Goal: Find specific page/section: Find specific page/section

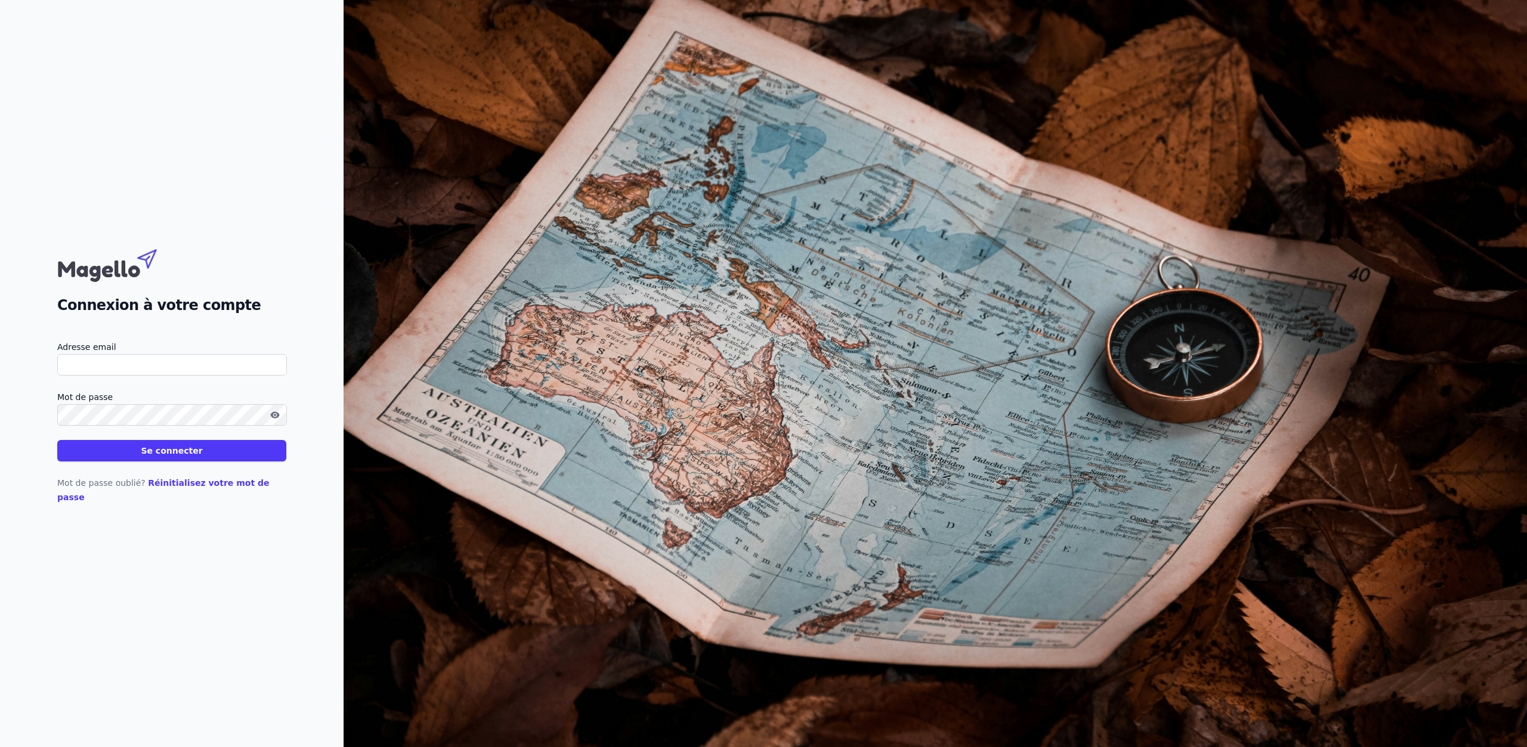
type input "[EMAIL_ADDRESS][DOMAIN_NAME]"
click at [137, 454] on button "Se connecter" at bounding box center [171, 450] width 229 height 21
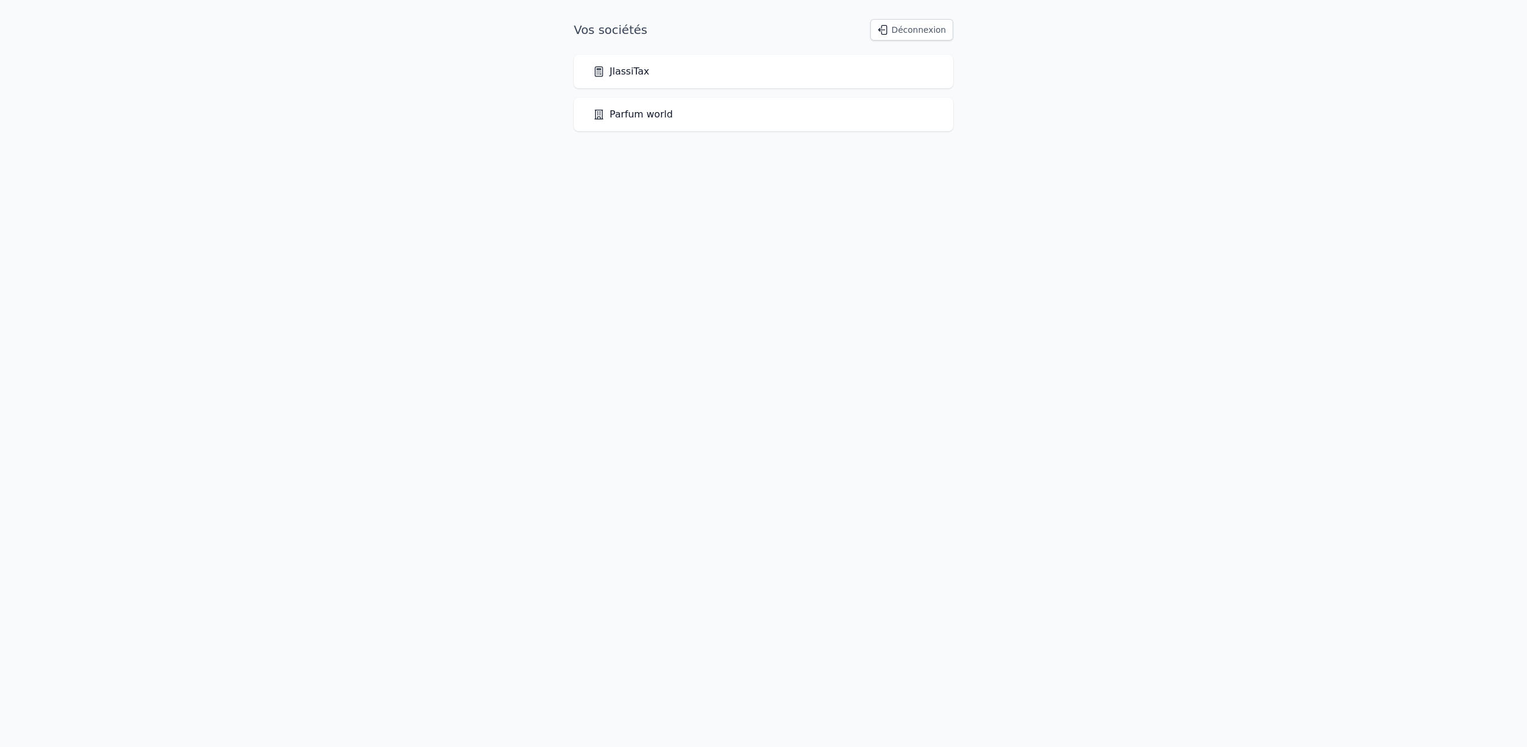
click at [627, 73] on link "JlassiTax" at bounding box center [621, 71] width 56 height 14
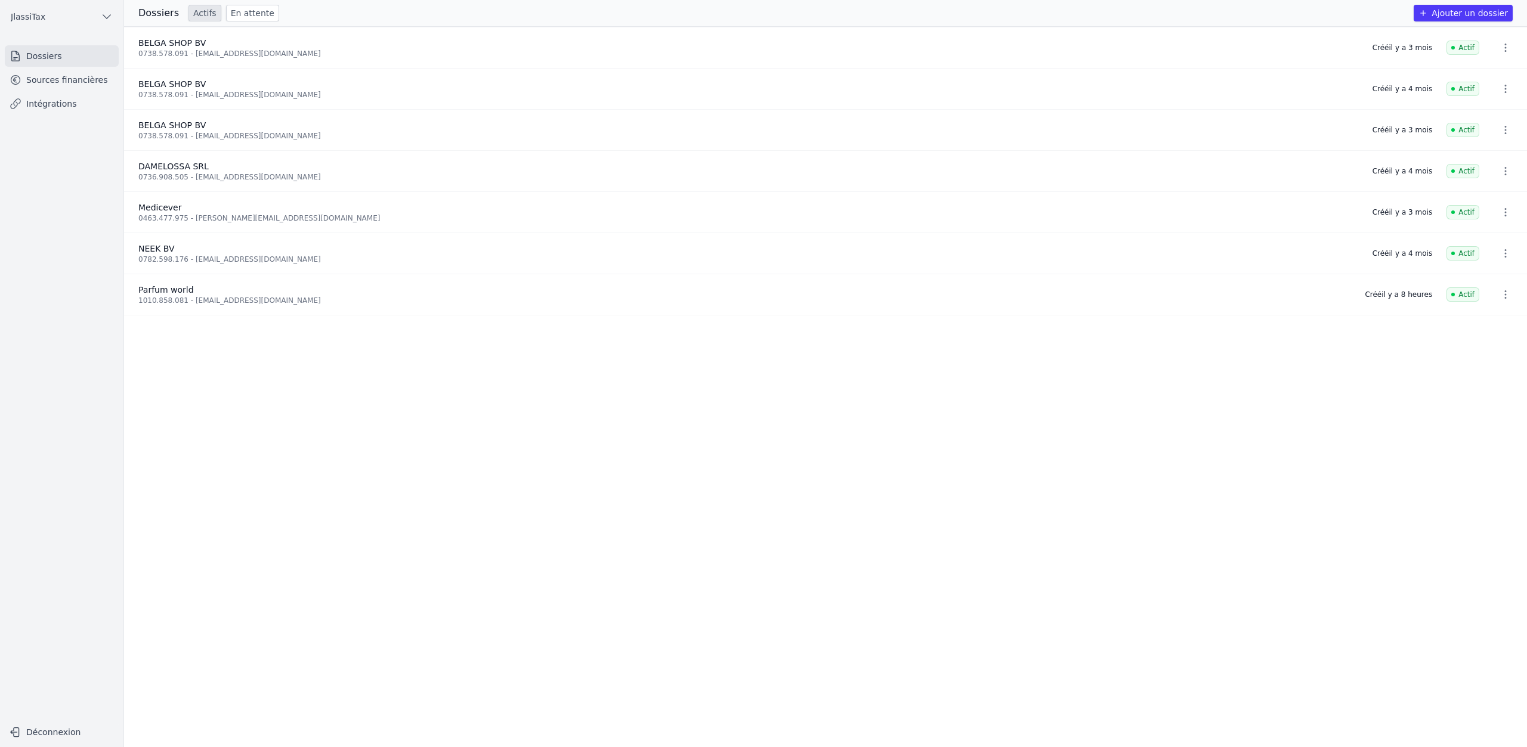
click at [77, 82] on link "Sources financières" at bounding box center [62, 79] width 114 height 21
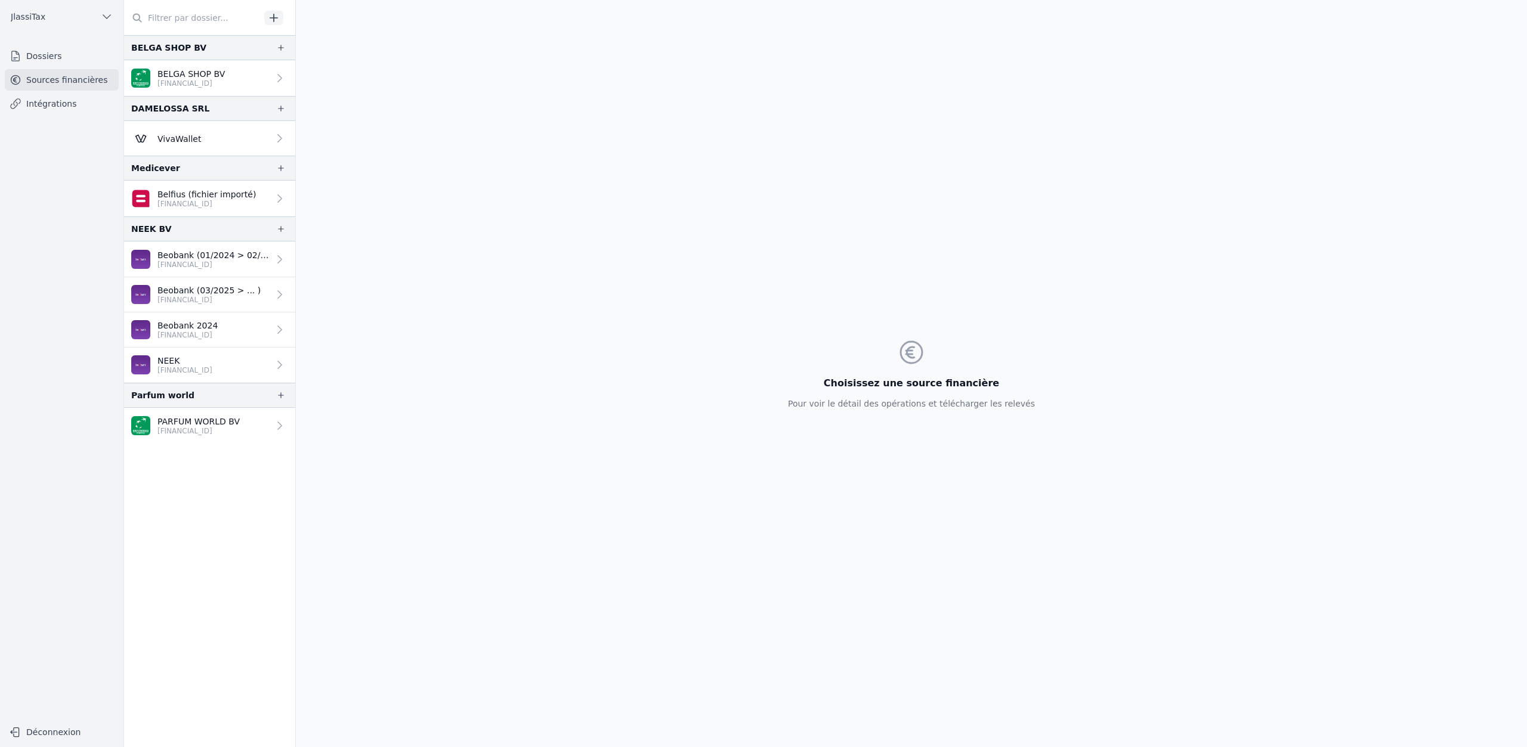
click at [275, 78] on icon at bounding box center [280, 78] width 12 height 12
